Goal: Task Accomplishment & Management: Complete application form

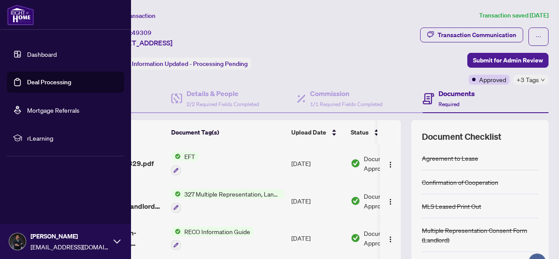
click at [27, 79] on link "Deal Processing" at bounding box center [49, 82] width 44 height 8
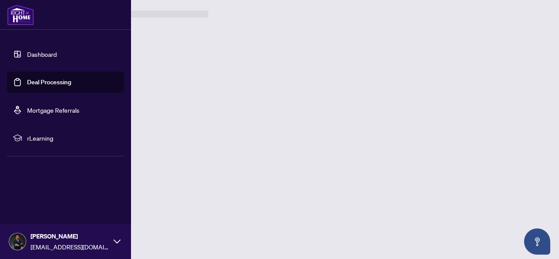
click at [27, 81] on link "Deal Processing" at bounding box center [49, 82] width 44 height 8
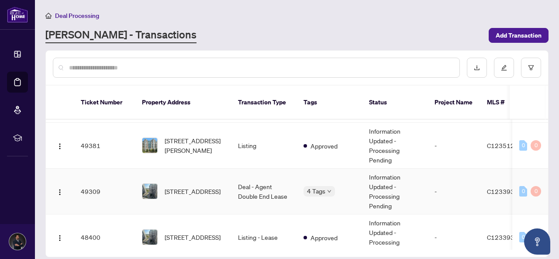
scroll to position [44, 0]
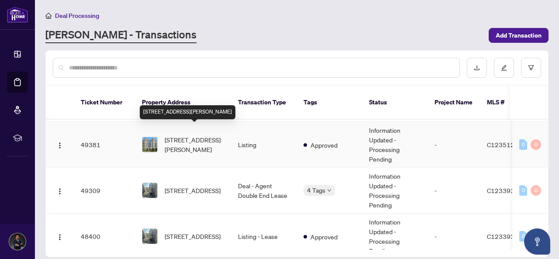
click at [201, 135] on span "[STREET_ADDRESS][PERSON_NAME]" at bounding box center [194, 144] width 59 height 19
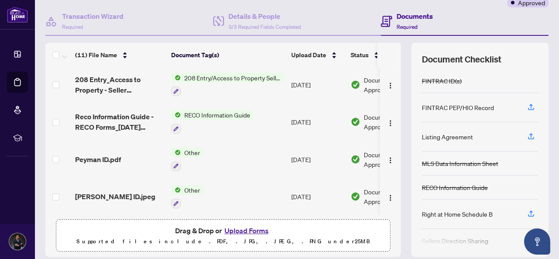
scroll to position [105, 0]
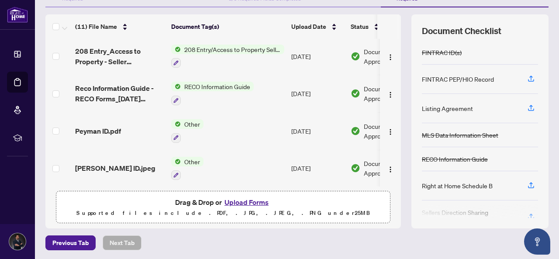
click at [253, 198] on button "Upload Forms" at bounding box center [246, 201] width 49 height 11
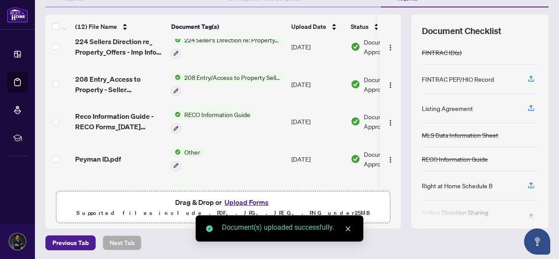
drag, startPoint x: 392, startPoint y: 127, endPoint x: 393, endPoint y: 52, distance: 75.1
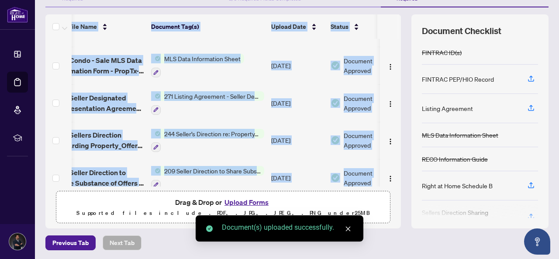
scroll to position [0, 20]
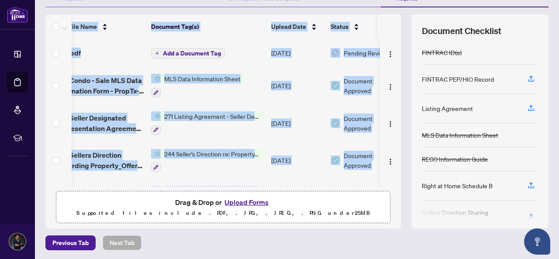
click at [259, 65] on td "Add a Document Tag" at bounding box center [208, 53] width 120 height 28
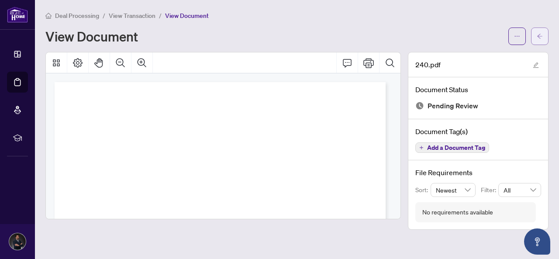
click at [542, 33] on icon "arrow-left" at bounding box center [539, 36] width 6 height 6
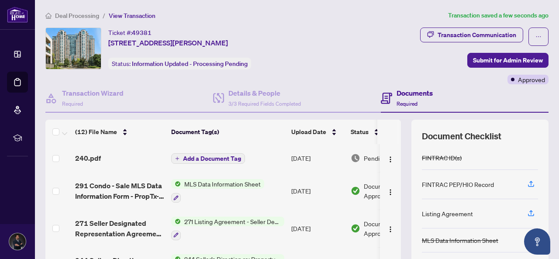
click at [100, 157] on div "240.pdf" at bounding box center [119, 158] width 89 height 10
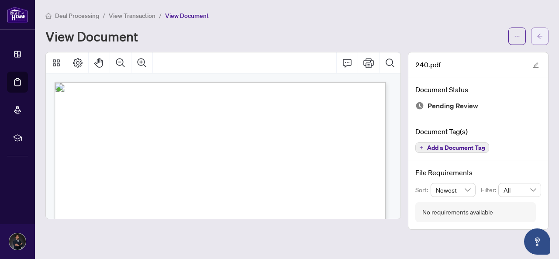
click at [541, 39] on span "button" at bounding box center [539, 36] width 6 height 14
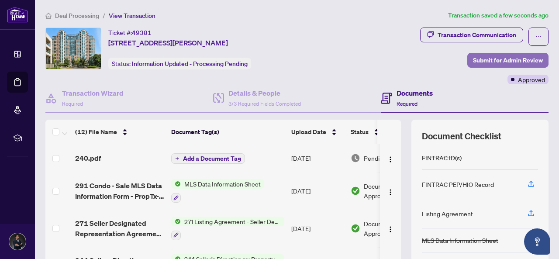
click at [498, 58] on span "Submit for Admin Review" at bounding box center [508, 60] width 70 height 14
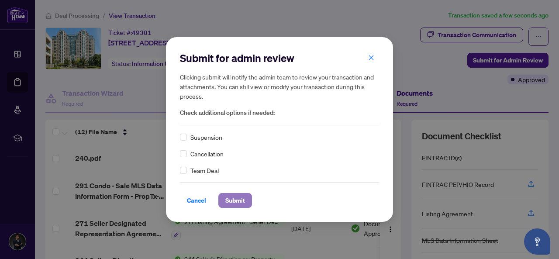
click at [242, 201] on span "Submit" at bounding box center [235, 200] width 20 height 14
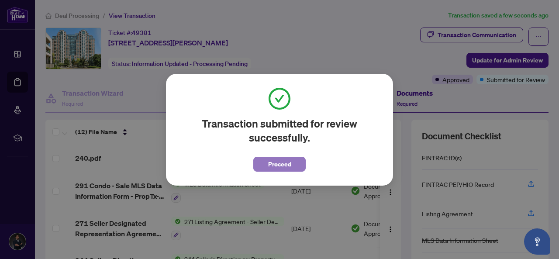
click at [274, 163] on span "Proceed" at bounding box center [279, 164] width 23 height 14
